Goal: Task Accomplishment & Management: Use online tool/utility

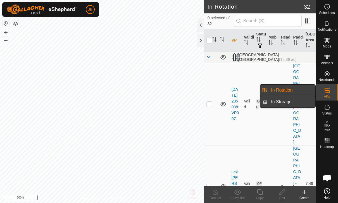
click at [294, 104] on link "In Storage" at bounding box center [291, 101] width 48 height 11
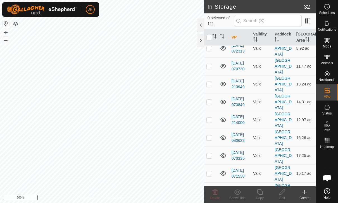
scroll to position [1802, 0]
click at [238, 195] on icon at bounding box center [237, 192] width 7 height 7
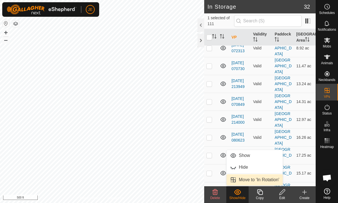
click at [265, 178] on span "Move to 'In Rotation'" at bounding box center [259, 179] width 40 height 7
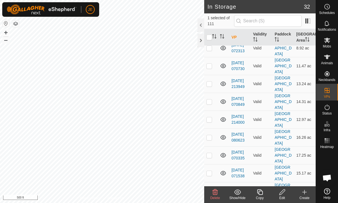
checkbox input "false"
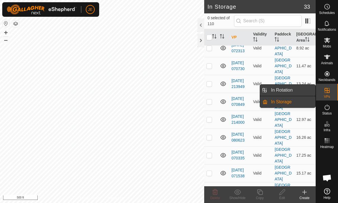
click at [283, 93] on link "In Rotation" at bounding box center [291, 90] width 48 height 11
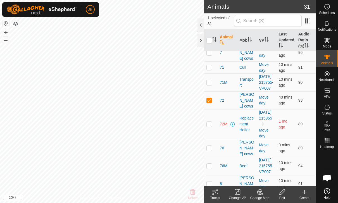
scroll to position [282, 0]
click at [216, 193] on icon at bounding box center [214, 192] width 5 height 4
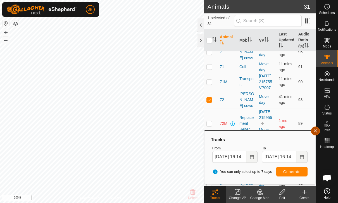
click at [314, 131] on span "button" at bounding box center [315, 131] width 4 height 4
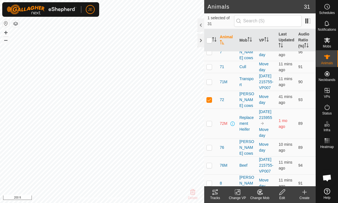
click at [238, 199] on div "Change VP" at bounding box center [237, 197] width 22 height 5
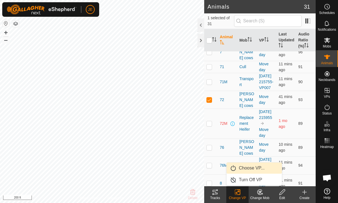
click at [258, 167] on span "Choose VP..." at bounding box center [252, 168] width 26 height 7
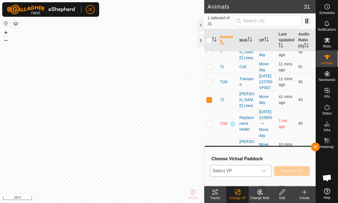
click at [253, 171] on span "Select VP" at bounding box center [234, 170] width 48 height 11
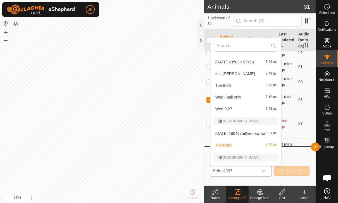
scroll to position [23, 0]
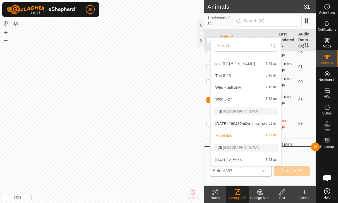
click at [251, 122] on span "[DATE] 160437m0ve new ow" at bounding box center [240, 124] width 50 height 4
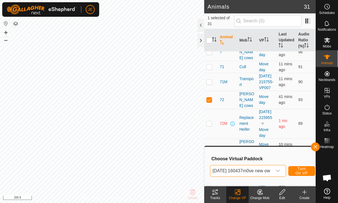
click at [304, 170] on span "Turn On VP" at bounding box center [301, 170] width 13 height 9
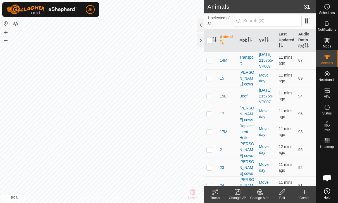
click at [238, 193] on icon at bounding box center [237, 192] width 7 height 7
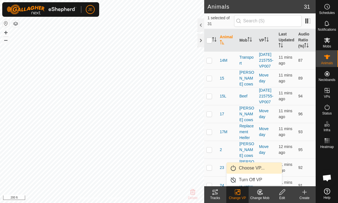
click at [255, 171] on link "Choose VP..." at bounding box center [253, 167] width 55 height 11
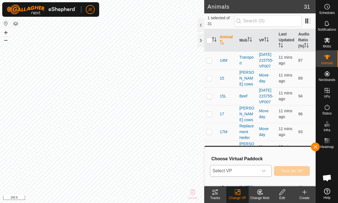
click at [257, 171] on span "Select VP" at bounding box center [234, 170] width 48 height 11
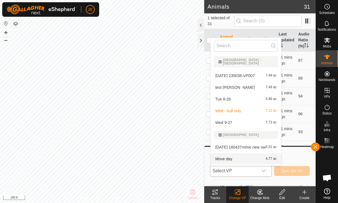
click at [231, 157] on span "Move day" at bounding box center [223, 159] width 17 height 4
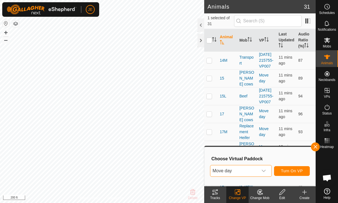
click at [295, 169] on span "Turn On VP" at bounding box center [292, 171] width 22 height 4
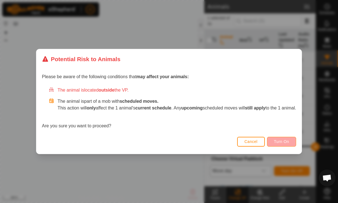
click at [289, 143] on span "Turn On" at bounding box center [281, 141] width 15 height 4
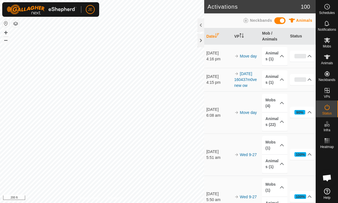
click at [329, 191] on icon at bounding box center [327, 191] width 6 height 6
